Goal: Find contact information: Find contact information

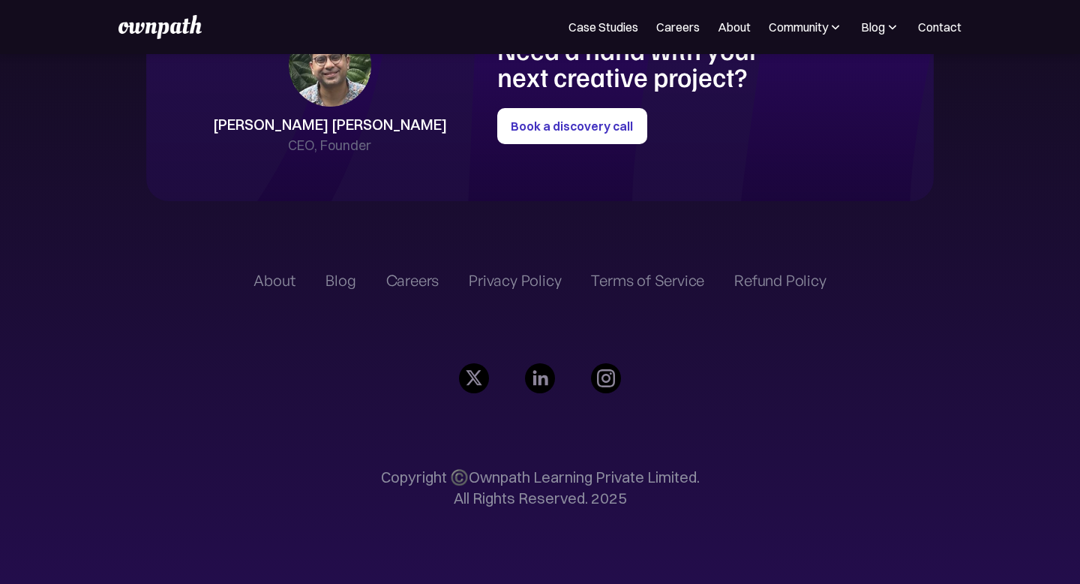
scroll to position [3378, 0]
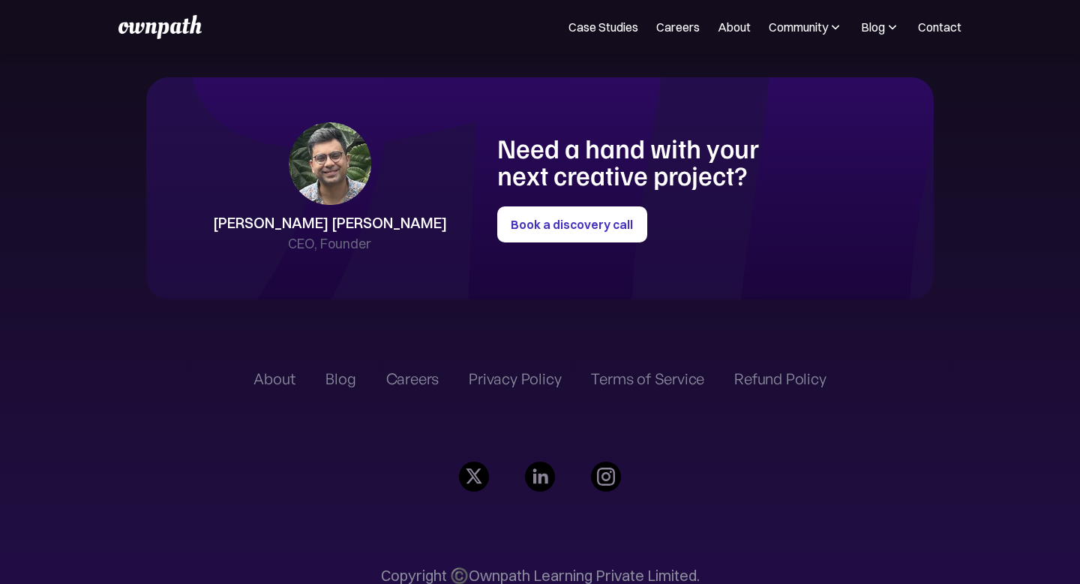
click at [671, 38] on div "Case Studies Careers About Community Events Resources Design Residency Work on …" at bounding box center [540, 27] width 843 height 24
click at [615, 30] on link "Case Studies" at bounding box center [604, 27] width 70 height 18
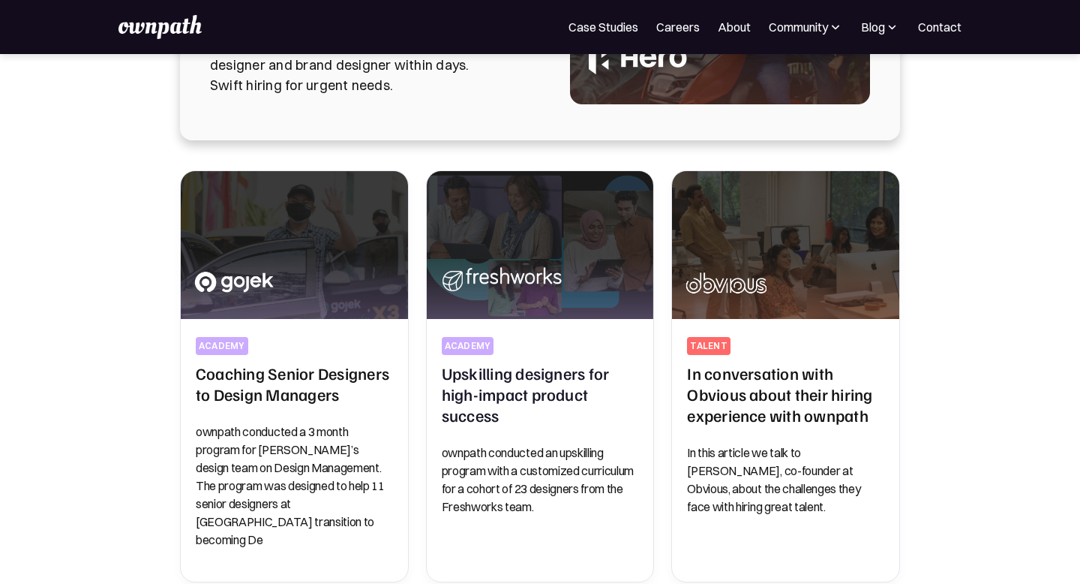
scroll to position [258, 0]
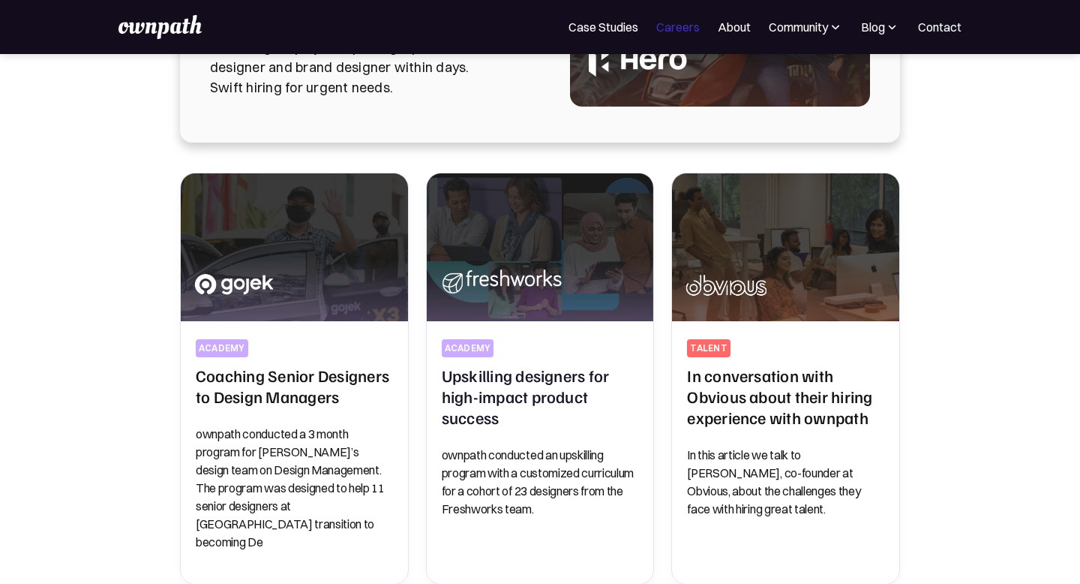
click at [660, 23] on link "Careers" at bounding box center [679, 27] width 44 height 18
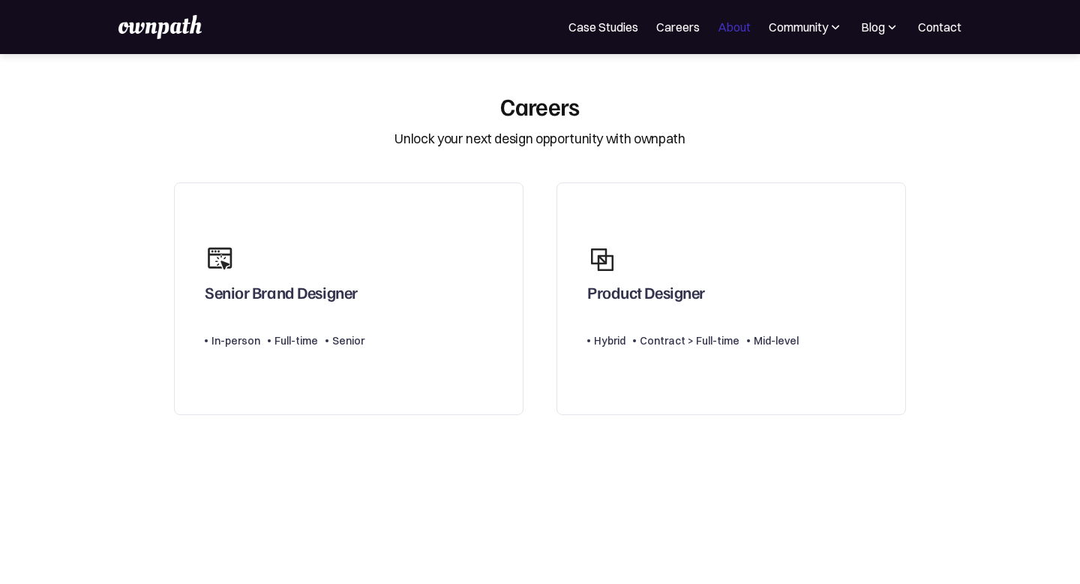
click at [736, 19] on link "About" at bounding box center [734, 27] width 33 height 18
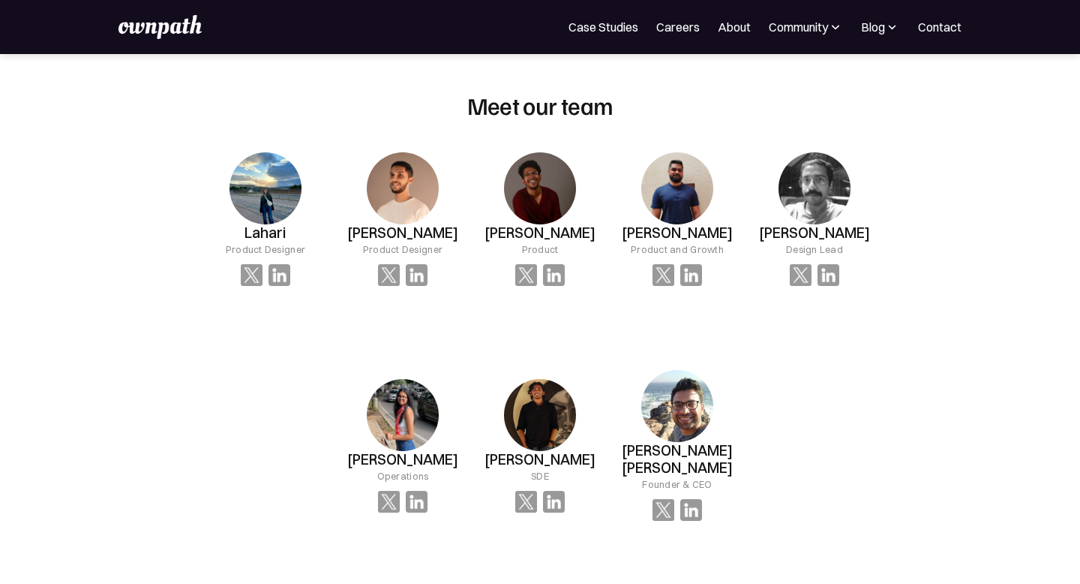
scroll to position [1000, 0]
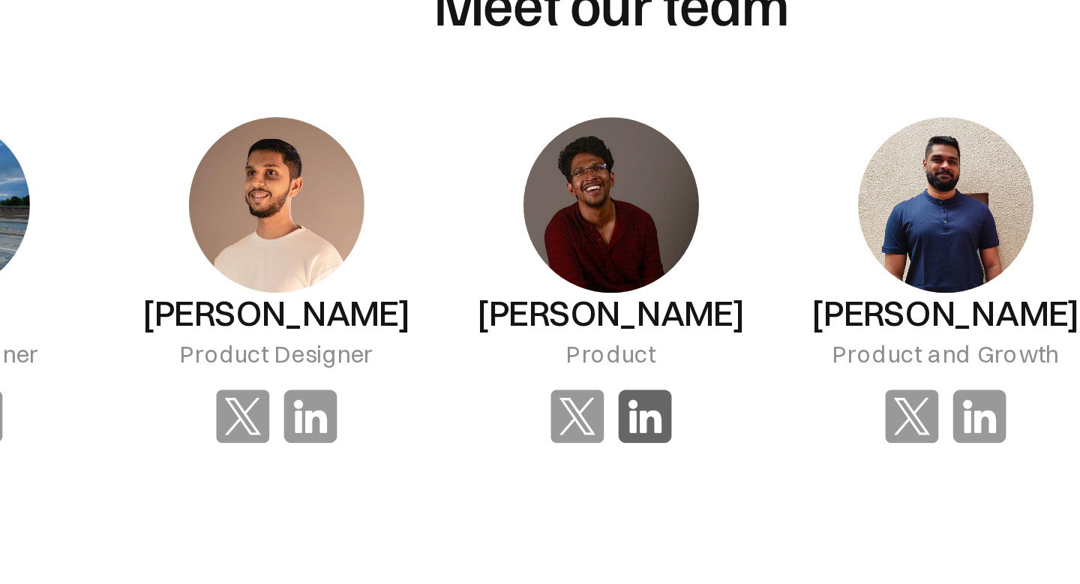
click at [554, 287] on img at bounding box center [554, 277] width 22 height 22
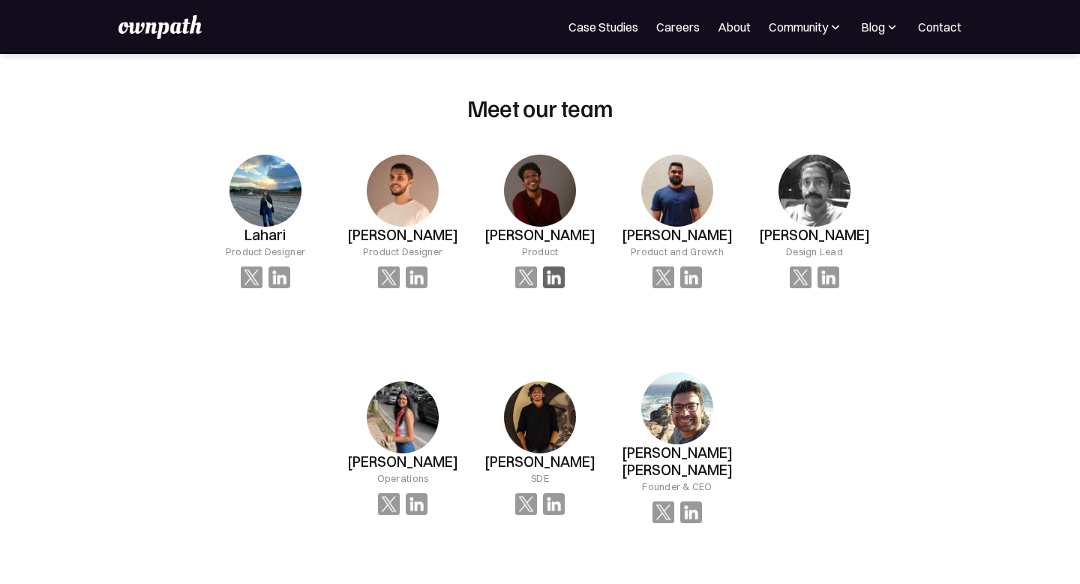
click at [552, 269] on img at bounding box center [554, 277] width 22 height 22
click at [561, 284] on img at bounding box center [554, 277] width 22 height 22
drag, startPoint x: 599, startPoint y: 239, endPoint x: 480, endPoint y: 237, distance: 118.6
click at [480, 237] on div "Rishab Srikanth Product" at bounding box center [540, 222] width 137 height 182
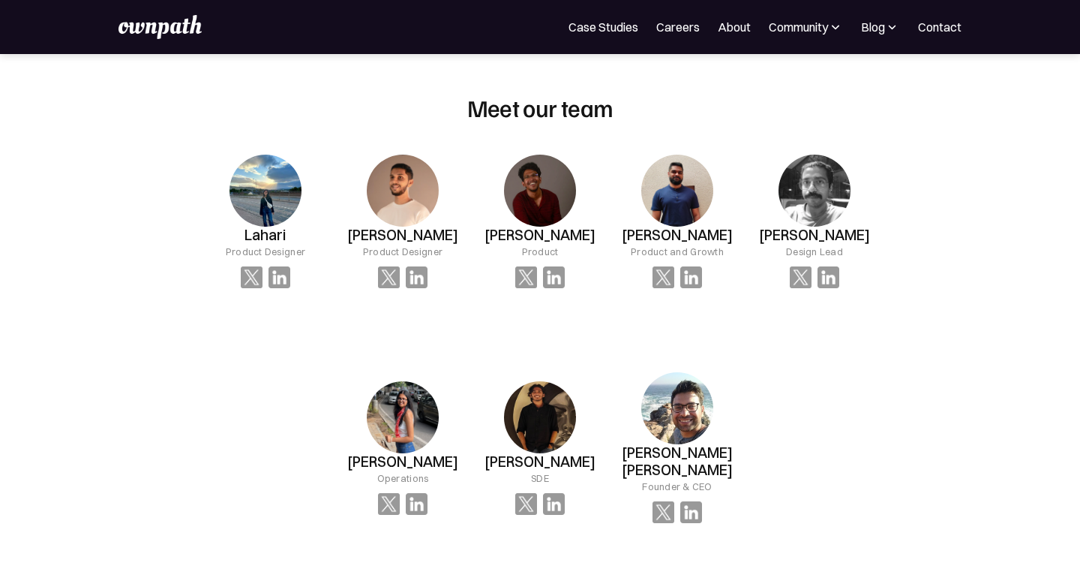
copy h3 "Rishab Srikanth"
